Goal: Task Accomplishment & Management: Use online tool/utility

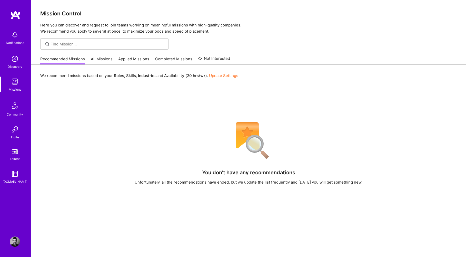
click at [105, 59] on link "All Missions" at bounding box center [102, 60] width 22 height 8
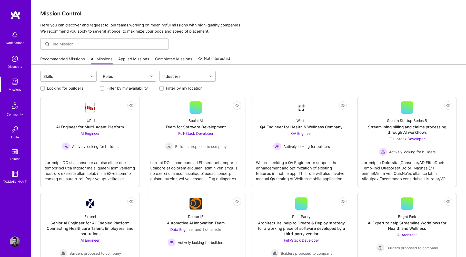
click at [148, 78] on div at bounding box center [152, 76] width 8 height 7
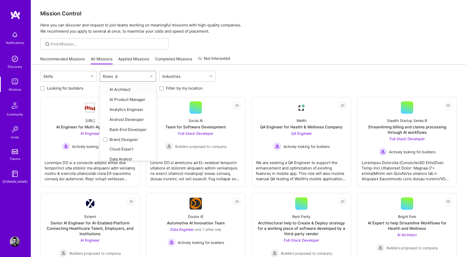
type input "des"
click at [106, 99] on input "checkbox" at bounding box center [106, 99] width 4 height 4
checkbox input "true"
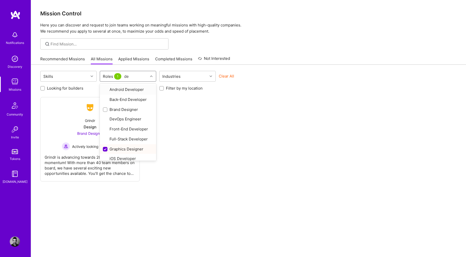
type input "des"
click at [105, 109] on input "checkbox" at bounding box center [106, 109] width 4 height 4
checkbox input "true"
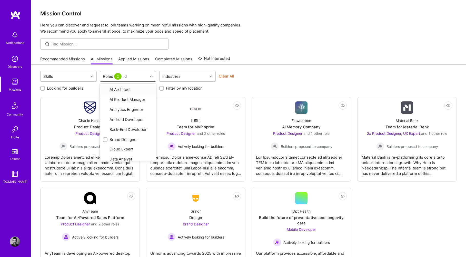
type input "des"
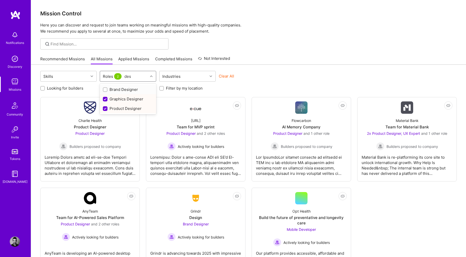
click at [106, 90] on input "checkbox" at bounding box center [106, 90] width 4 height 4
checkbox input "true"
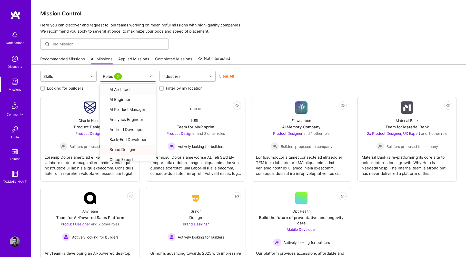
click at [266, 79] on div "Clear All" at bounding box center [247, 77] width 56 height 9
